Goal: Unclear

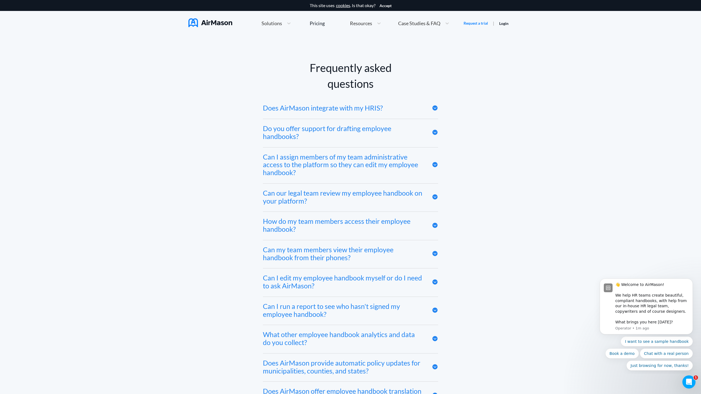
scroll to position [3010, 0]
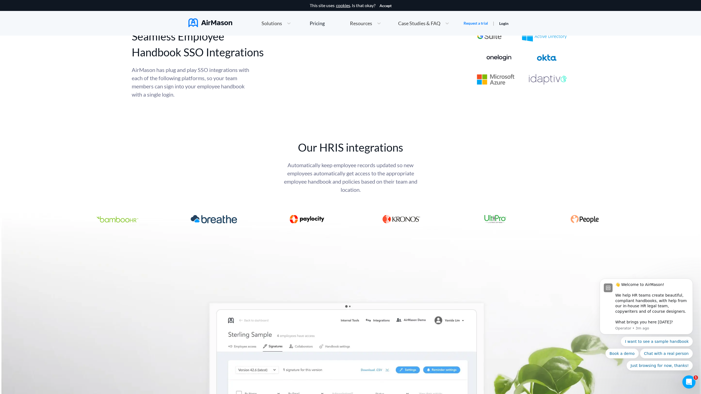
scroll to position [3010, 0]
